Goal: Information Seeking & Learning: Learn about a topic

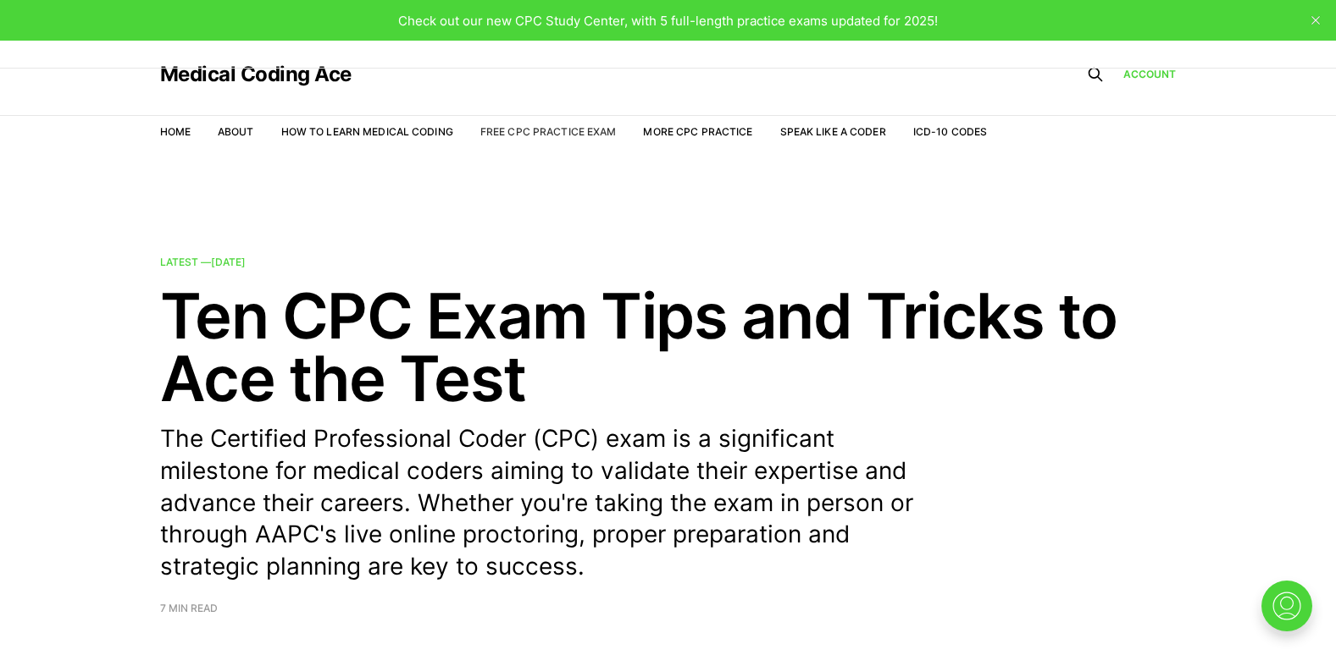
click at [528, 136] on link "Free CPC Practice Exam" at bounding box center [548, 131] width 136 height 13
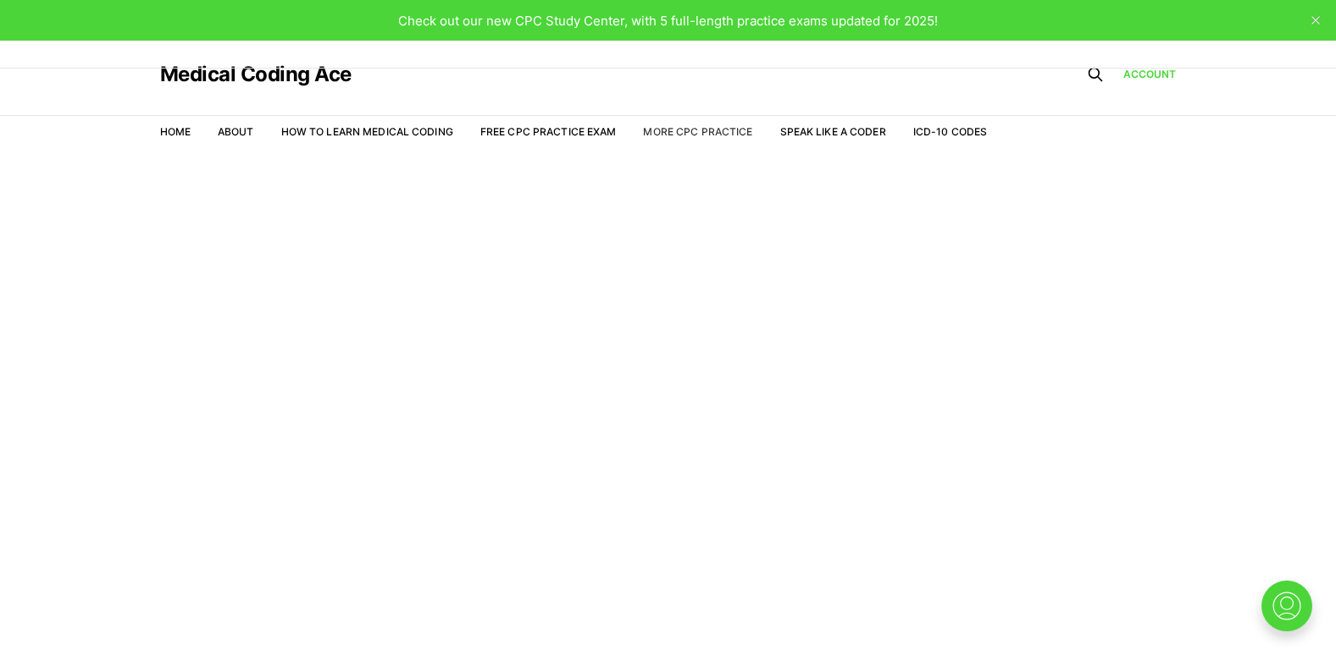
click at [708, 136] on link "More CPC Practice" at bounding box center [697, 131] width 109 height 13
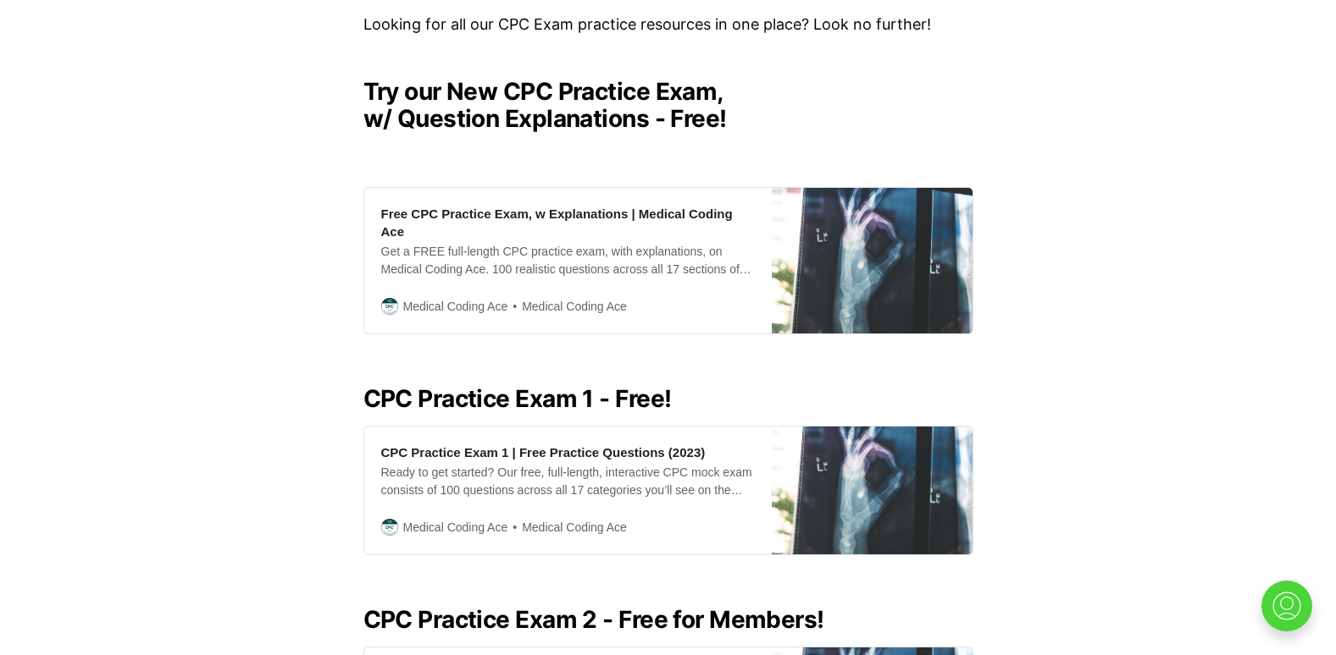
scroll to position [409, 0]
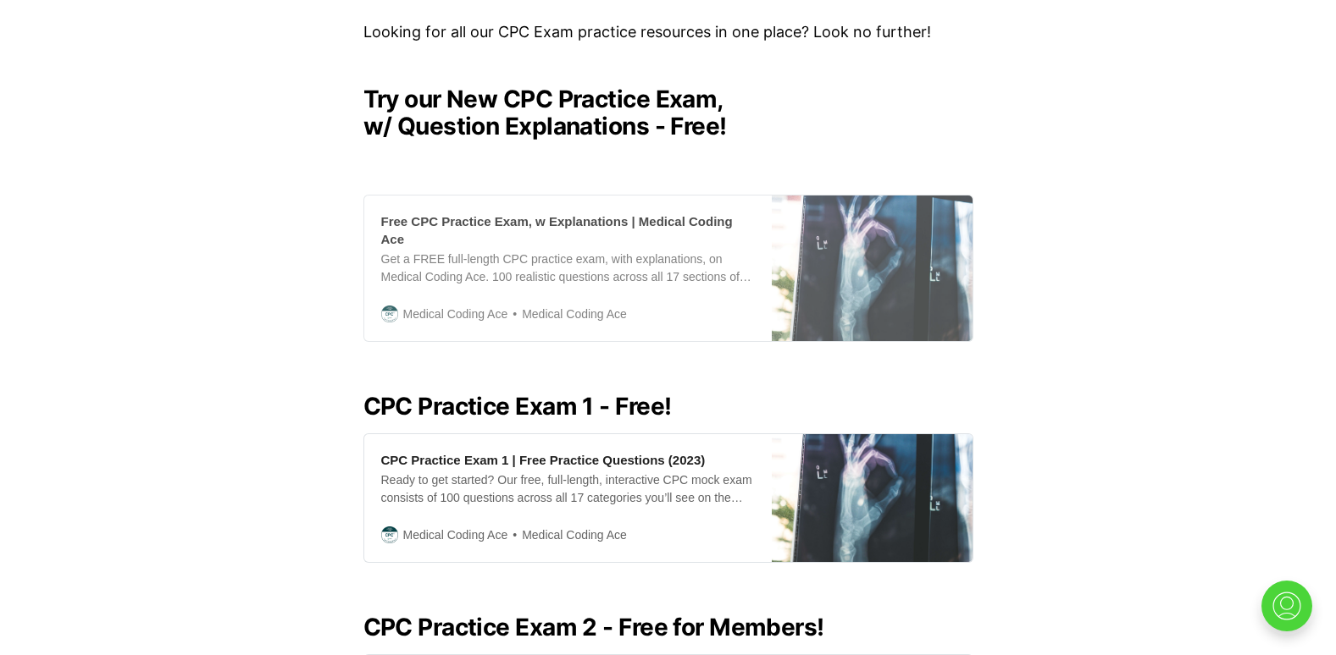
click at [710, 261] on div "Get a FREE full-length CPC practice exam, with explanations, on Medical Coding …" at bounding box center [567, 269] width 373 height 36
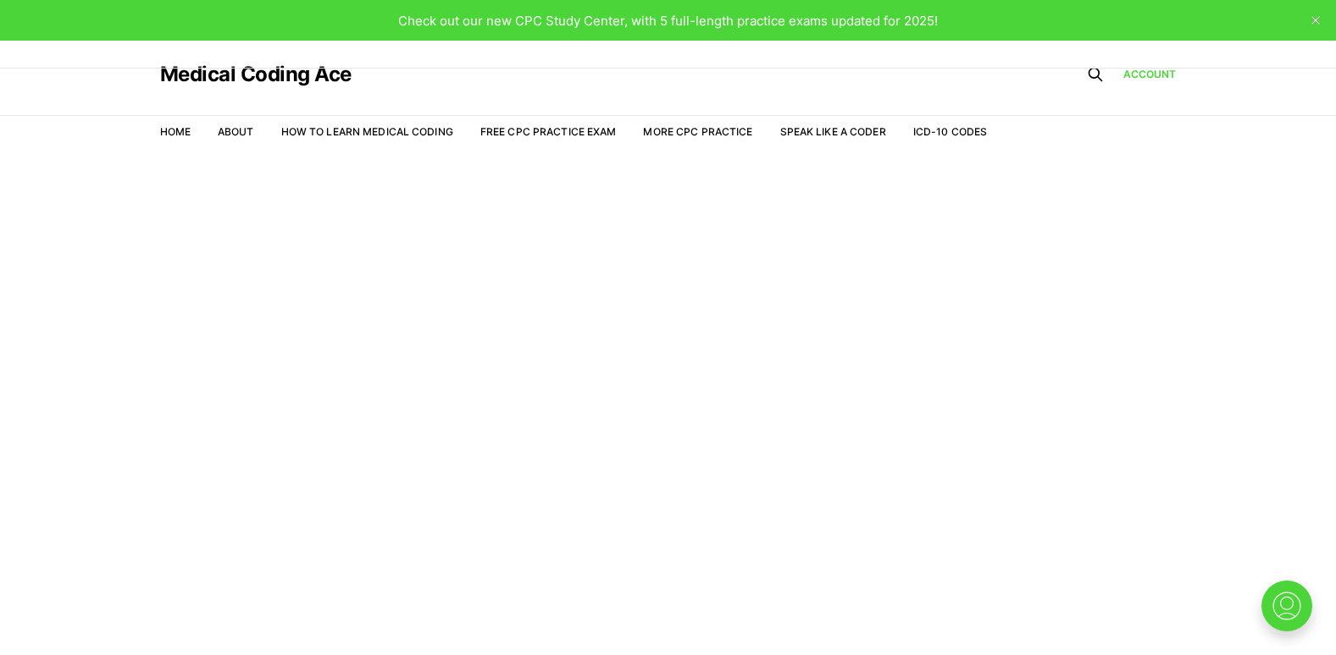
click at [1336, 227] on html "Check out our new CPC Study Center, with 5 full-length practice exams updated f…" at bounding box center [668, 348] width 1336 height 696
drag, startPoint x: 459, startPoint y: 138, endPoint x: 512, endPoint y: 126, distance: 53.8
click at [512, 126] on ul "Home About How to Learn Medical Coding Free CPC Practice Exam More CPC Practice…" at bounding box center [573, 131] width 827 height 15
drag, startPoint x: 512, startPoint y: 126, endPoint x: 675, endPoint y: 130, distance: 163.5
click at [675, 130] on link "More CPC Practice" at bounding box center [697, 131] width 109 height 13
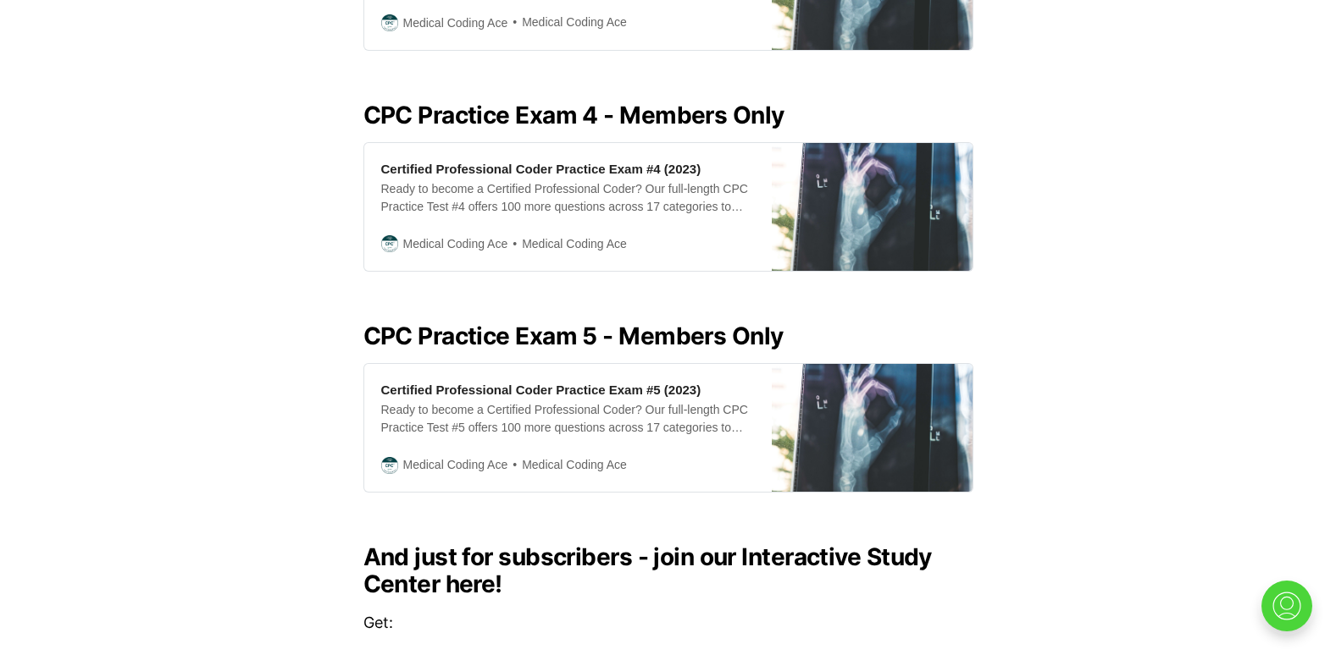
scroll to position [1357, 0]
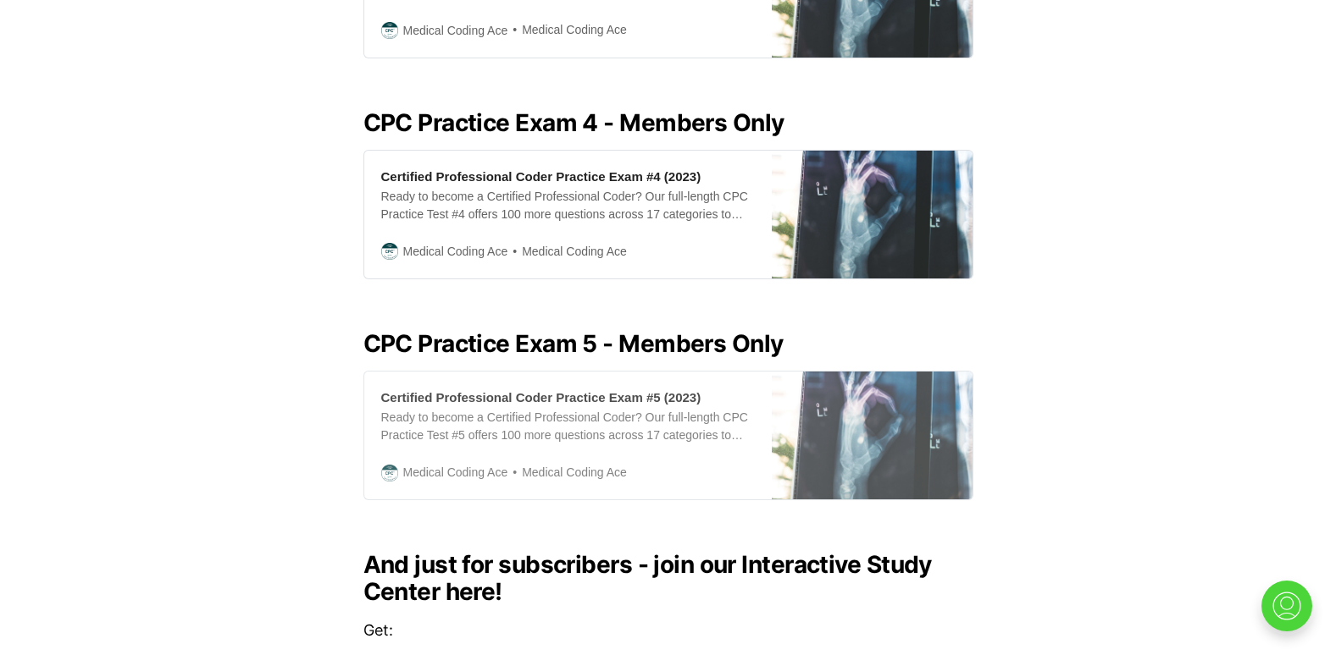
click at [694, 409] on div "Ready to become a Certified Professional Coder? Our full-length CPC Practice Te…" at bounding box center [567, 427] width 373 height 36
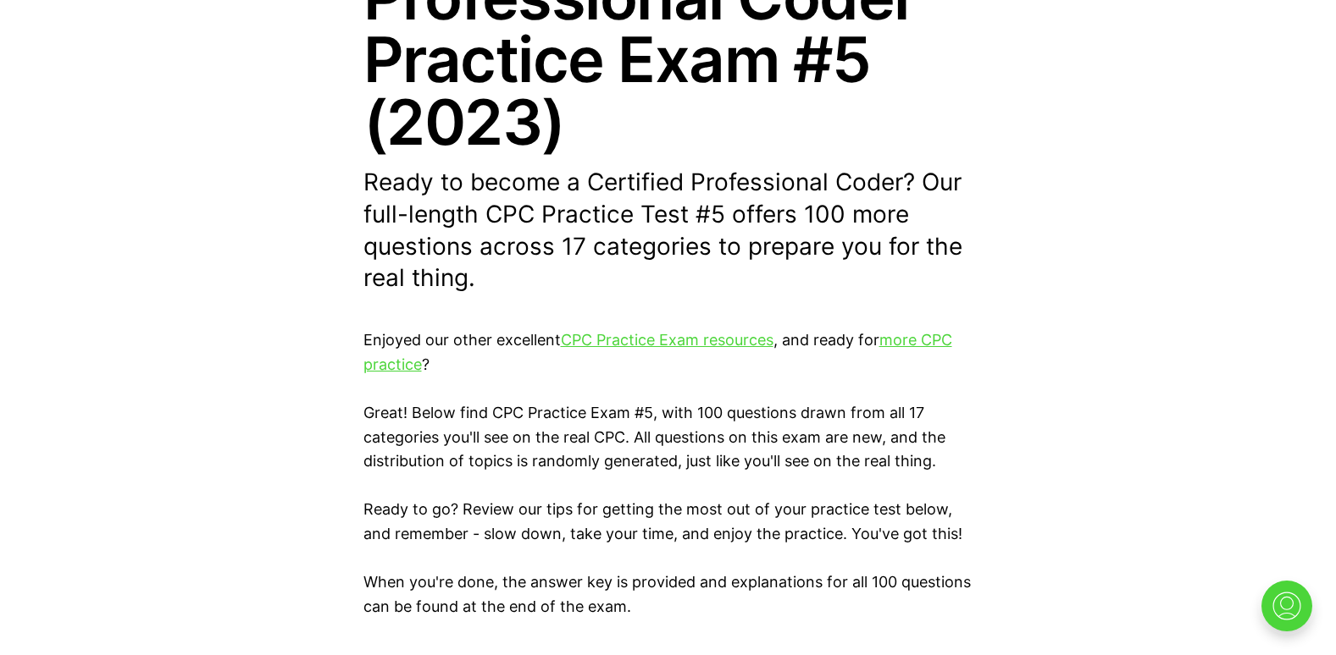
scroll to position [351, 0]
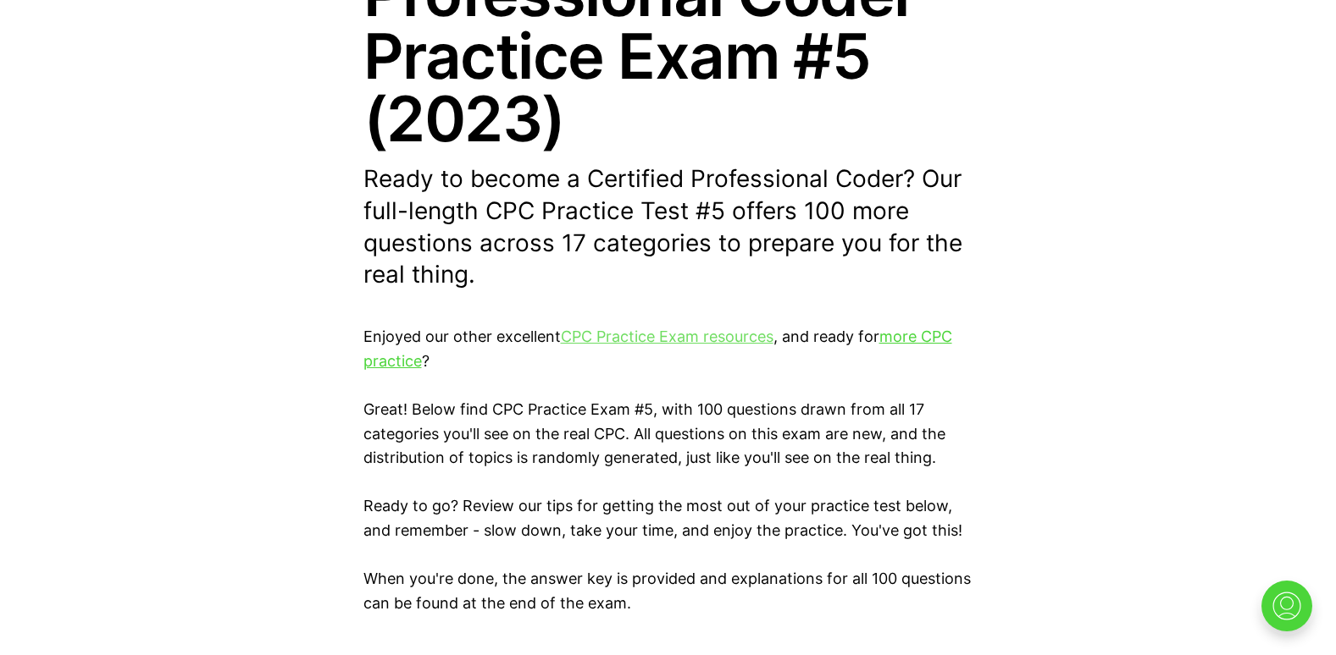
click at [698, 336] on link "CPC Practice Exam resources" at bounding box center [667, 337] width 213 height 18
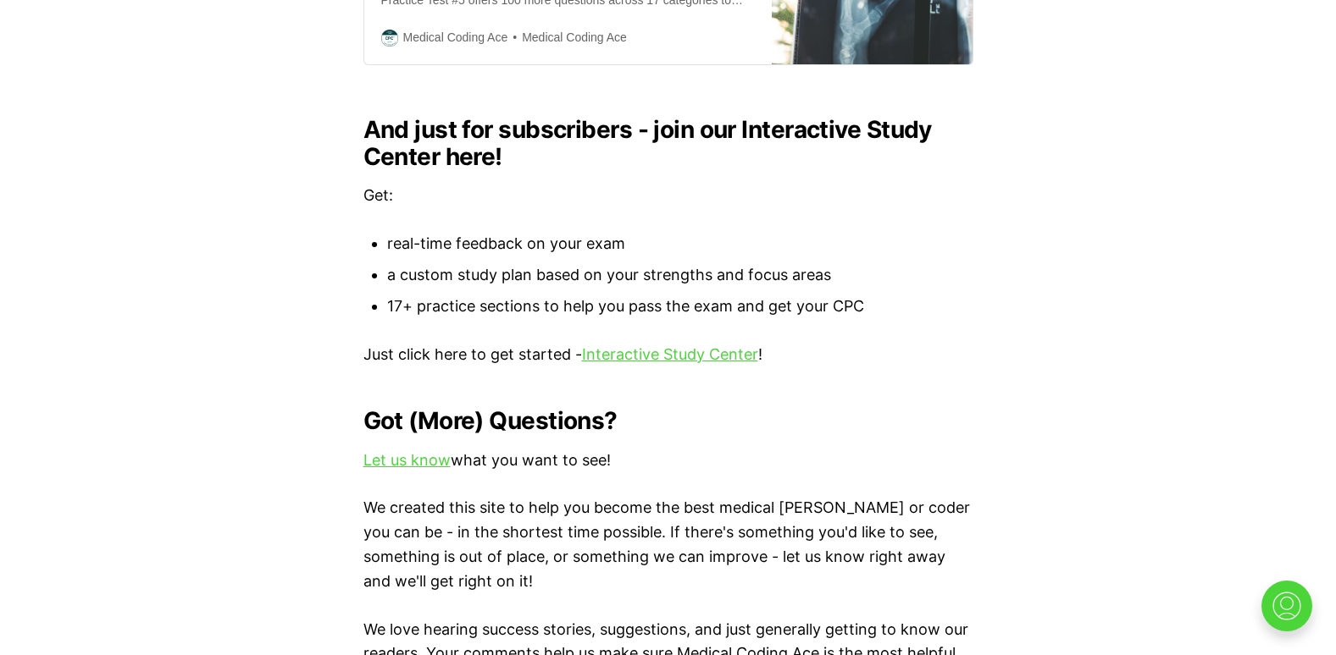
scroll to position [1796, 0]
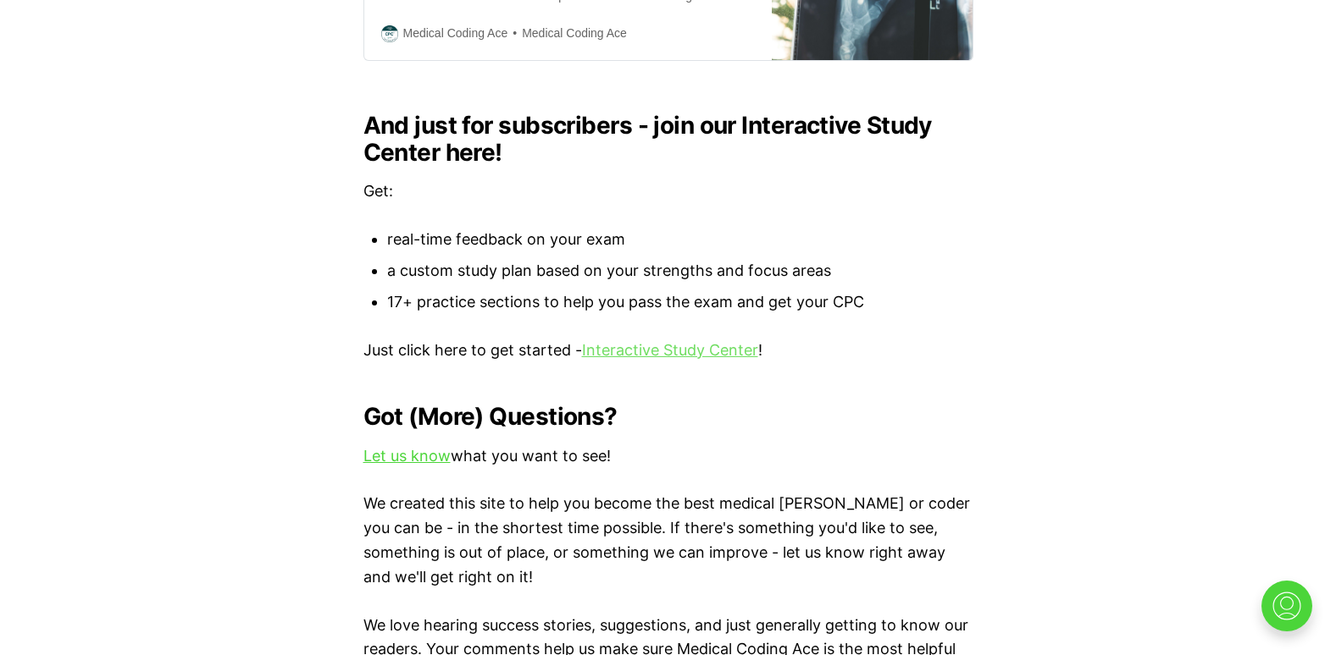
click at [693, 341] on link "Interactive Study Center" at bounding box center [670, 350] width 176 height 18
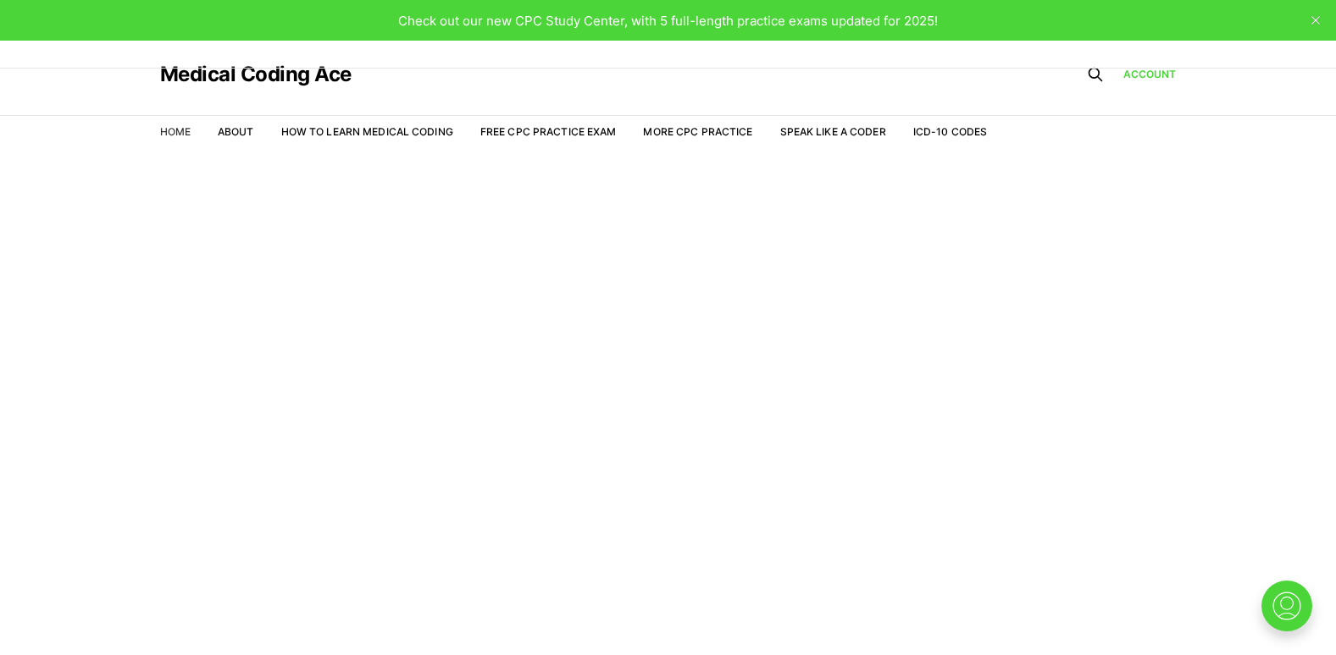
click at [177, 129] on link "Home" at bounding box center [175, 131] width 30 height 13
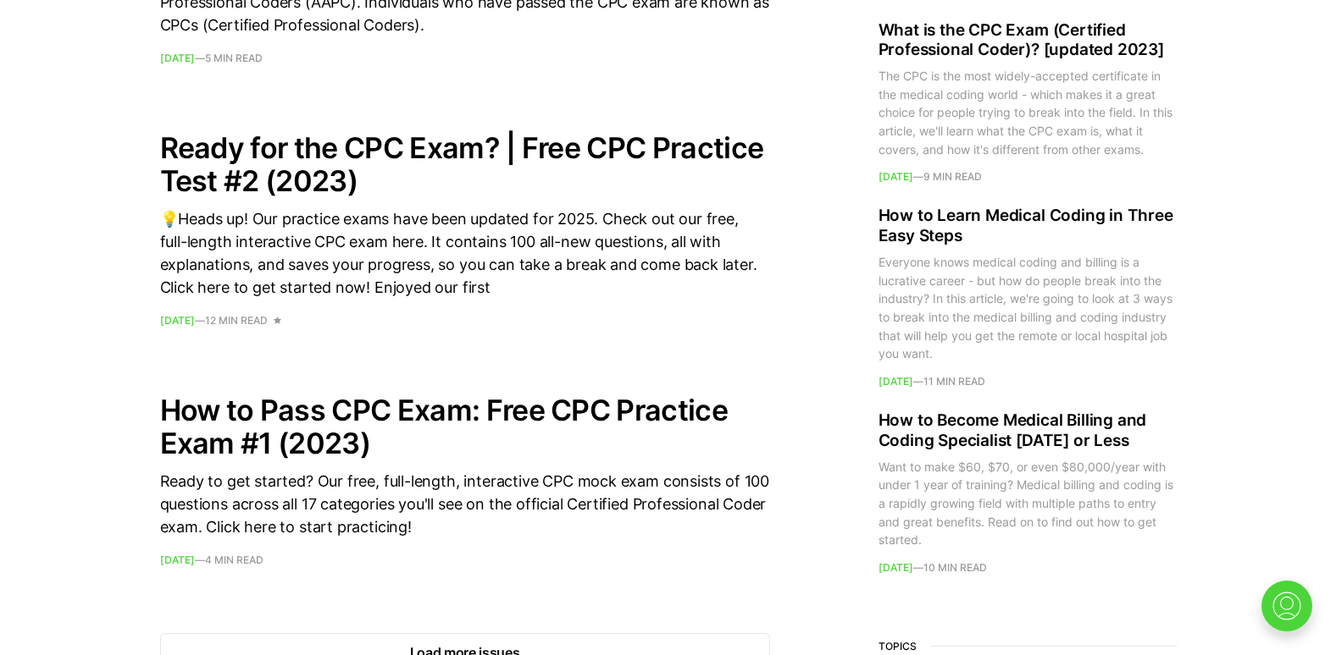
scroll to position [2500, 0]
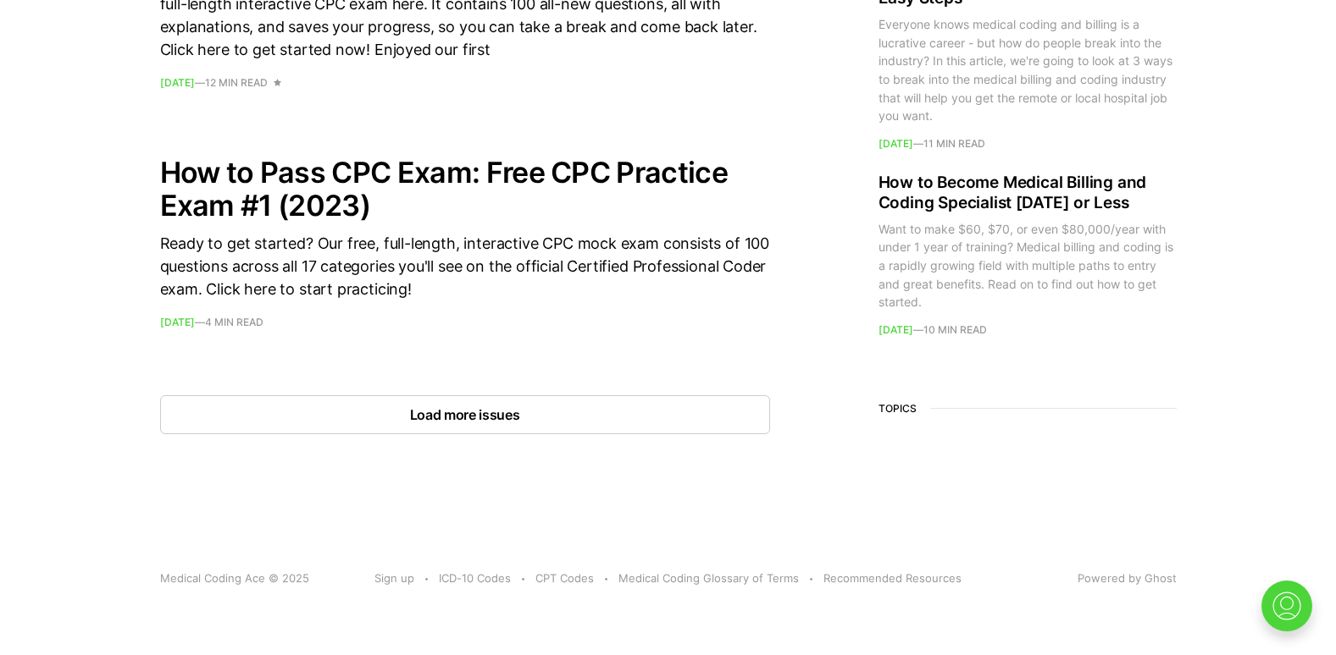
click at [611, 412] on button "Load more issues" at bounding box center [465, 414] width 610 height 39
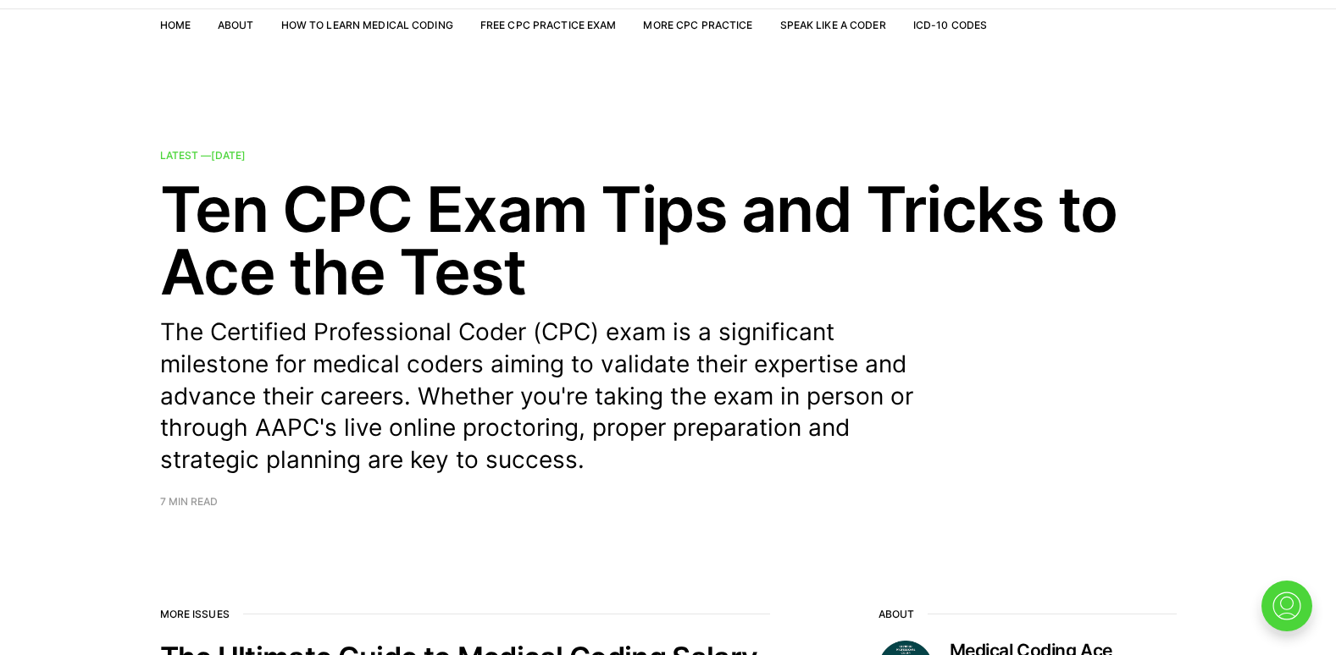
scroll to position [0, 0]
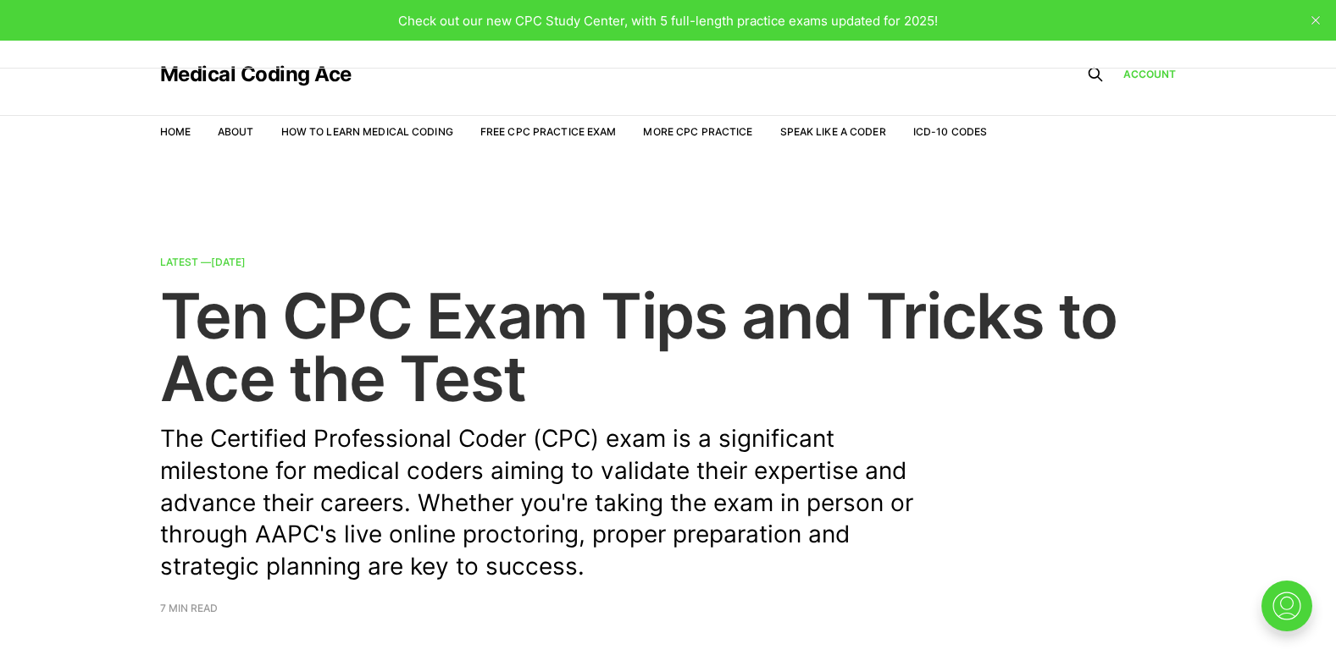
click at [240, 261] on time "[DATE]" at bounding box center [228, 262] width 35 height 13
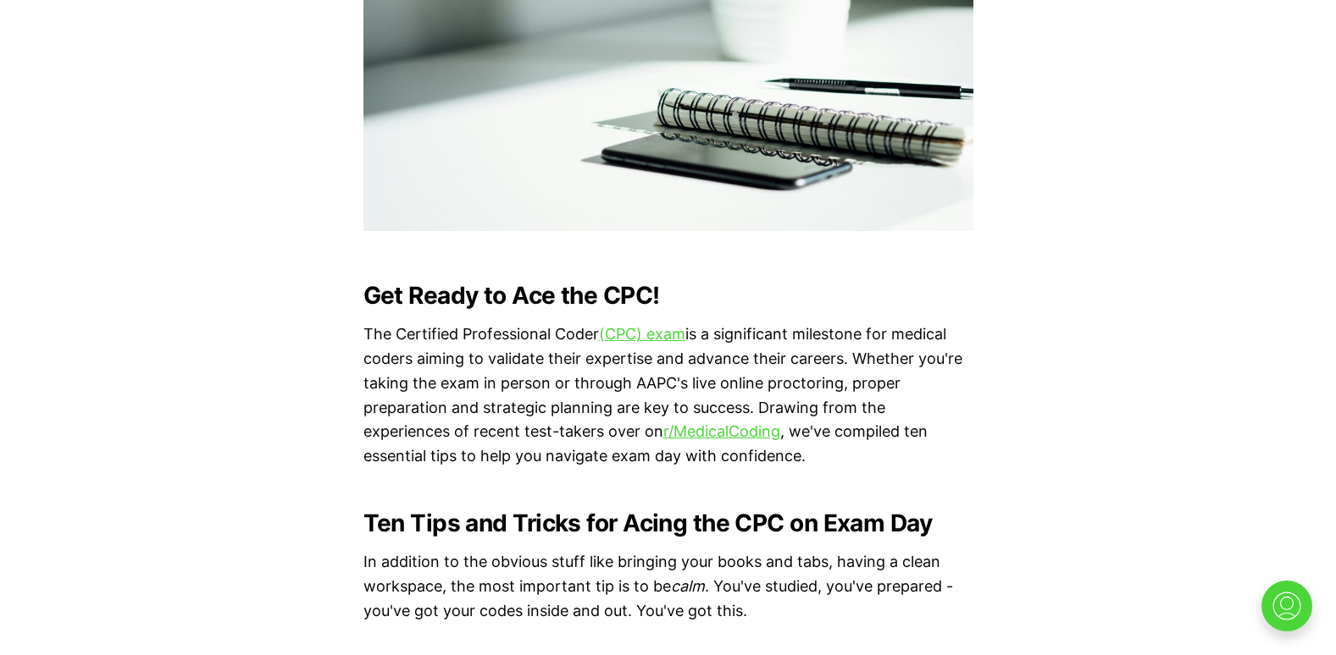
scroll to position [842, 0]
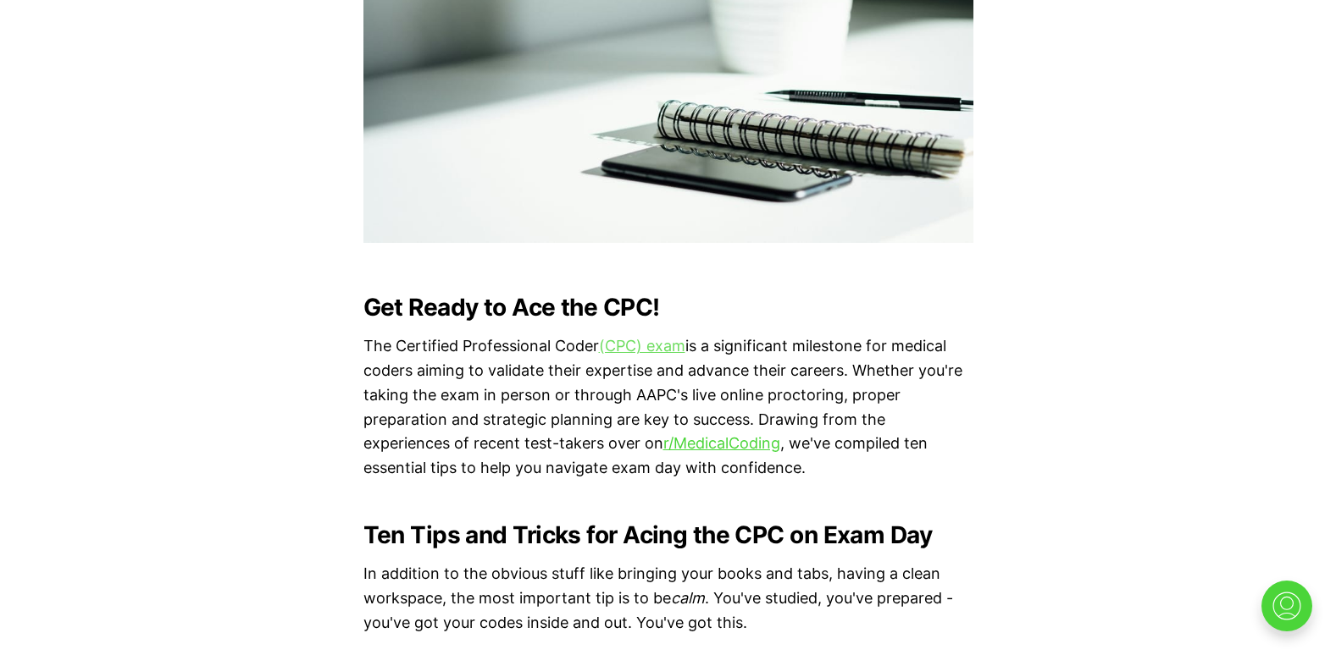
click at [650, 346] on link "(CPC) exam" at bounding box center [642, 346] width 86 height 18
